Goal: Book appointment/travel/reservation

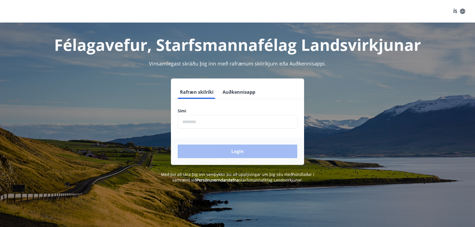
click at [218, 123] on input "phone" at bounding box center [238, 122] width 120 height 14
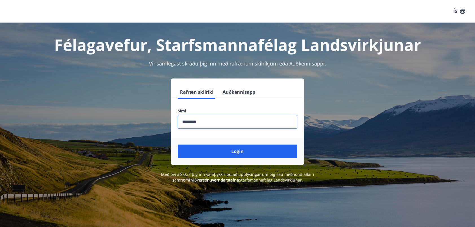
type input "********"
click at [178, 144] on button "Login" at bounding box center [238, 151] width 120 height 14
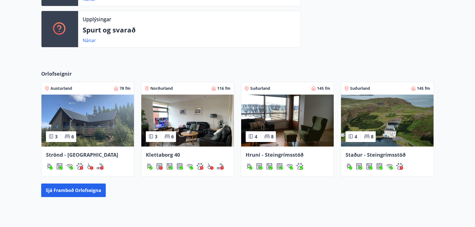
scroll to position [231, 0]
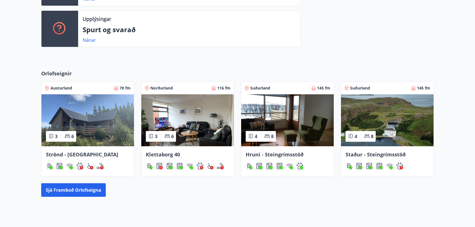
click at [85, 123] on img at bounding box center [87, 120] width 93 height 52
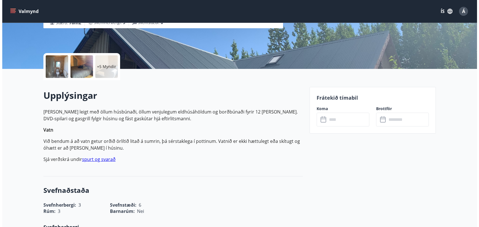
scroll to position [101, 0]
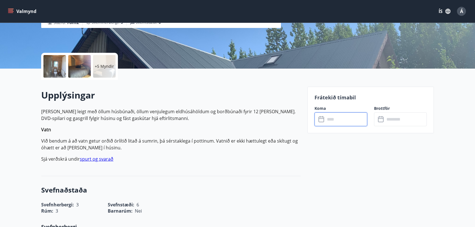
click at [326, 121] on input "text" at bounding box center [346, 119] width 42 height 14
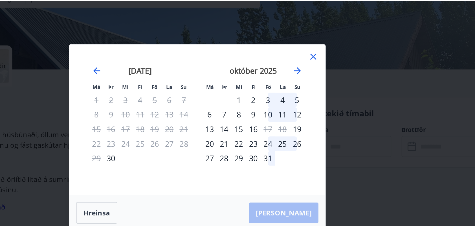
scroll to position [100, 0]
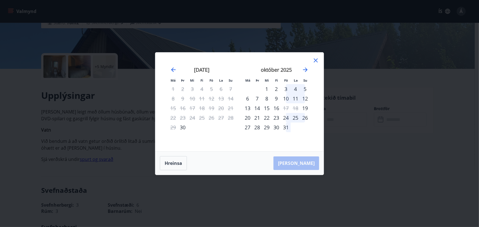
click at [315, 60] on icon at bounding box center [316, 60] width 7 height 7
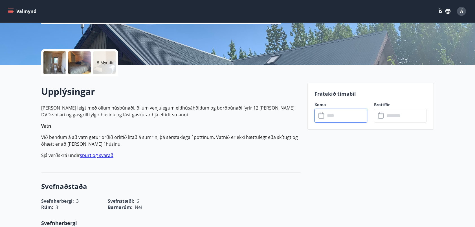
scroll to position [104, 0]
